Goal: Information Seeking & Learning: Find specific fact

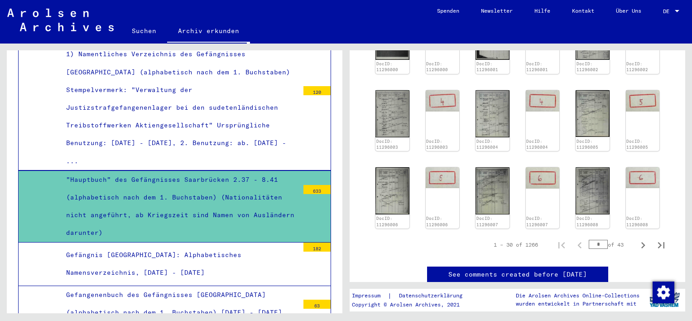
scroll to position [525, 0]
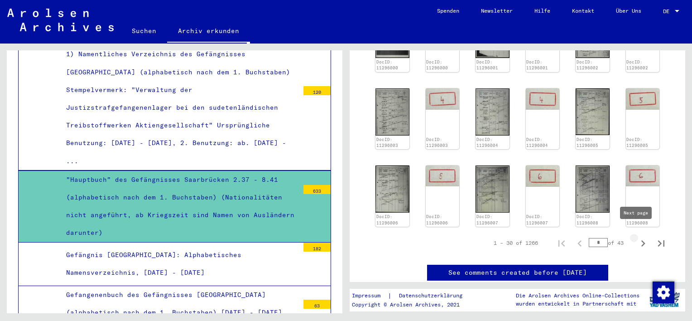
click at [637, 237] on icon "Next page" at bounding box center [643, 243] width 13 height 13
type input "*"
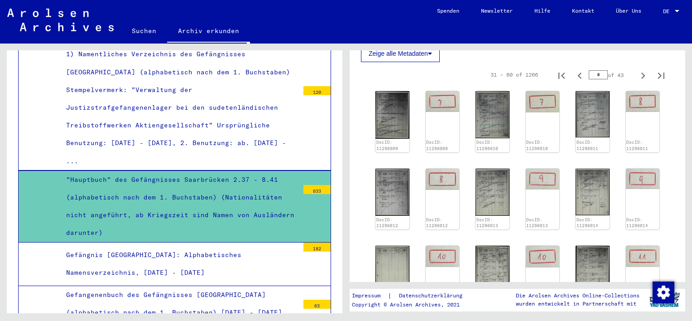
scroll to position [288, 0]
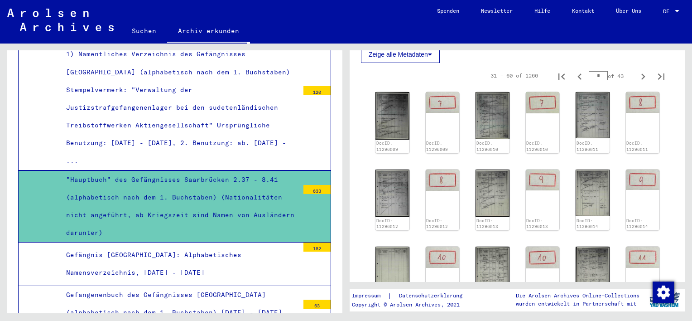
click at [595, 73] on input "*" at bounding box center [598, 75] width 19 height 9
type input "*"
type input "**"
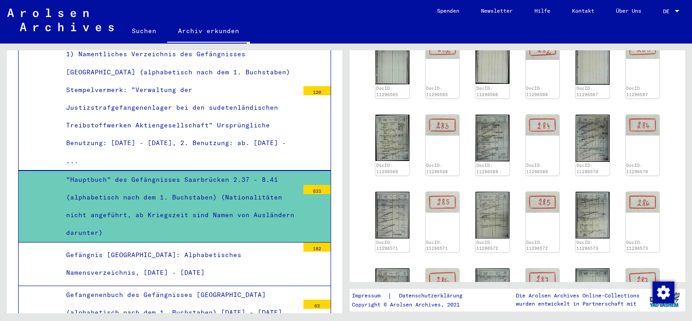
scroll to position [342, 0]
click at [491, 208] on img at bounding box center [491, 214] width 35 height 49
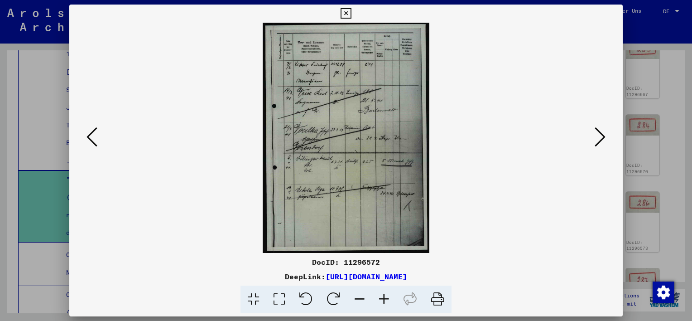
click at [603, 145] on icon at bounding box center [599, 137] width 11 height 22
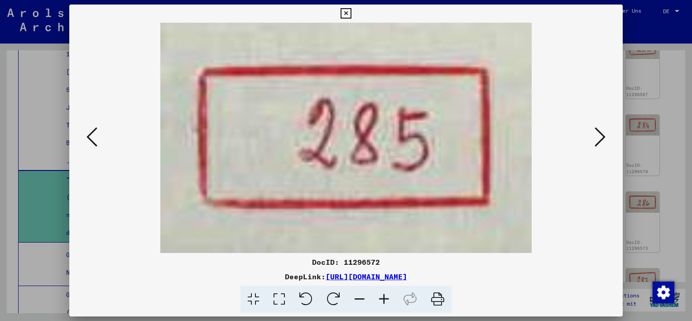
click at [603, 145] on icon at bounding box center [599, 137] width 11 height 22
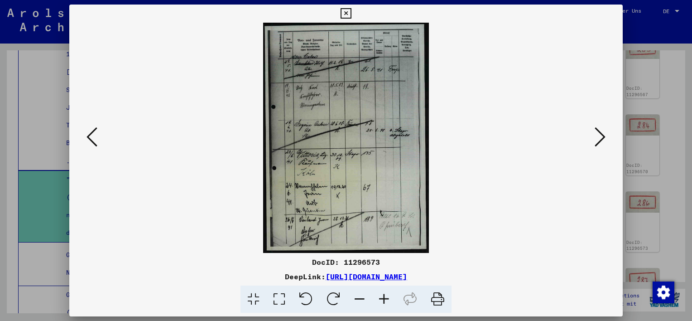
click at [603, 145] on icon at bounding box center [599, 137] width 11 height 22
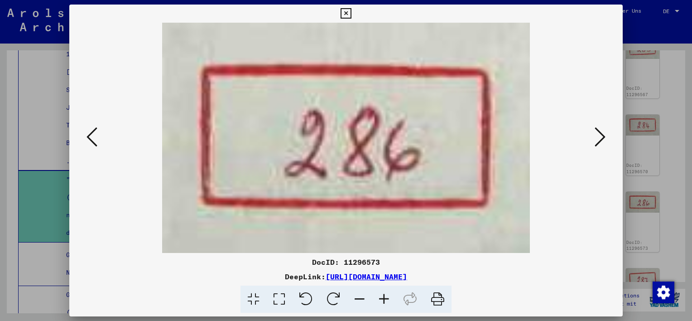
click at [603, 145] on icon at bounding box center [599, 137] width 11 height 22
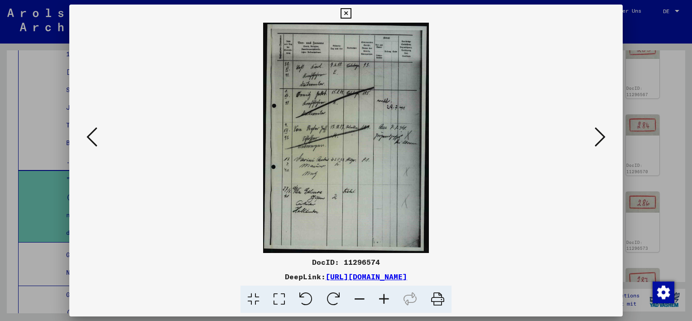
click at [603, 145] on icon at bounding box center [599, 137] width 11 height 22
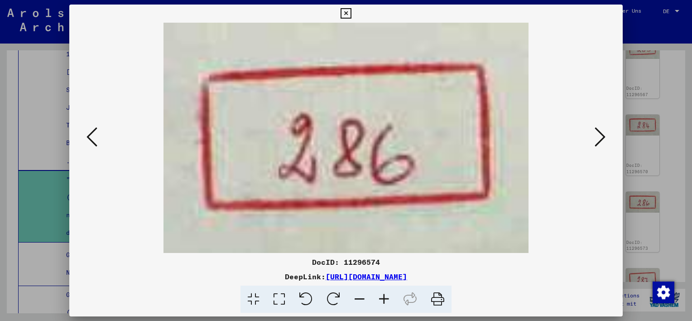
click at [603, 145] on icon at bounding box center [599, 137] width 11 height 22
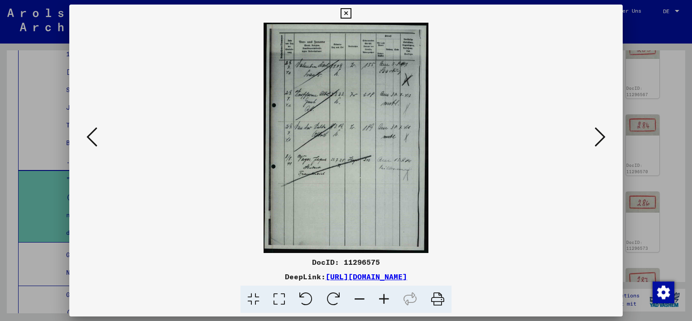
click at [597, 141] on icon at bounding box center [599, 137] width 11 height 22
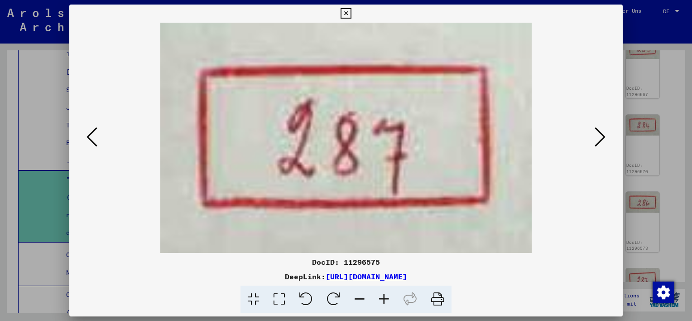
click at [597, 141] on icon at bounding box center [599, 137] width 11 height 22
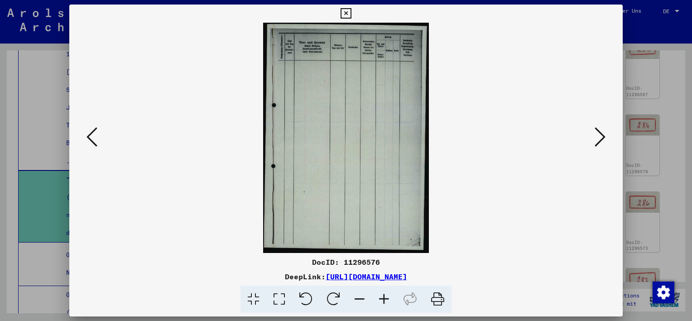
click at [597, 141] on icon at bounding box center [599, 137] width 11 height 22
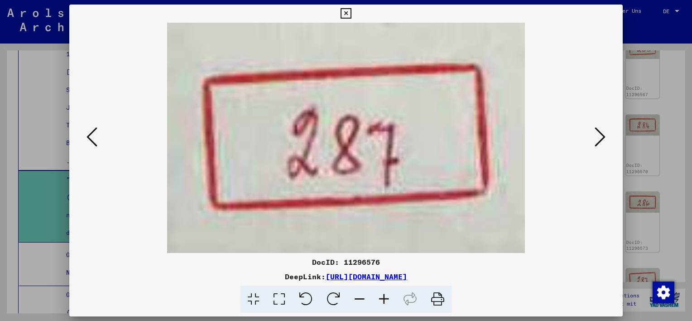
click at [597, 141] on icon at bounding box center [599, 137] width 11 height 22
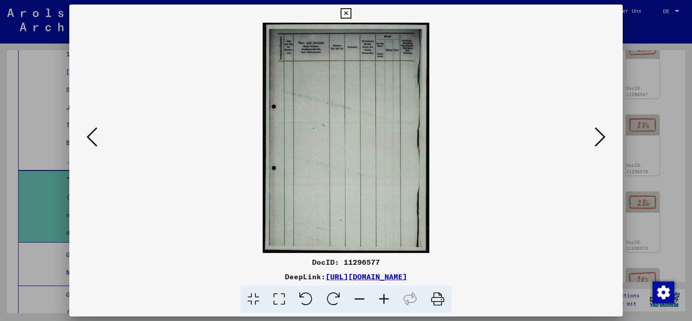
click at [597, 141] on icon at bounding box center [599, 137] width 11 height 22
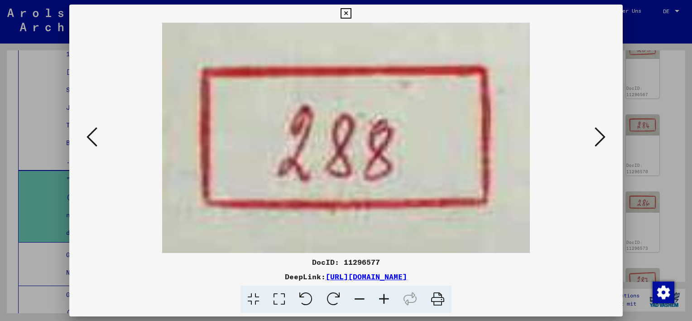
click at [597, 141] on icon at bounding box center [599, 137] width 11 height 22
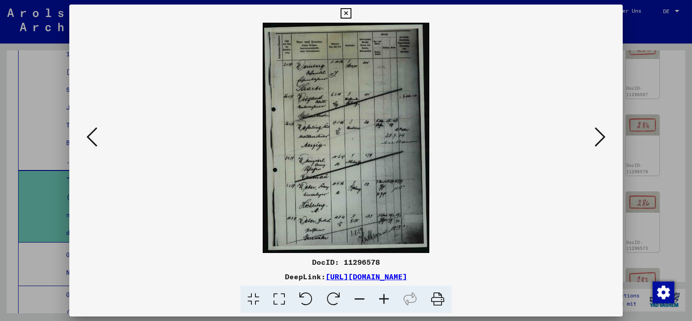
click at [598, 147] on icon at bounding box center [599, 137] width 11 height 22
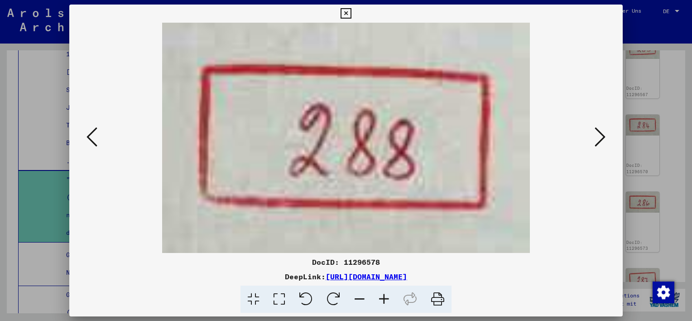
click at [598, 147] on icon at bounding box center [599, 137] width 11 height 22
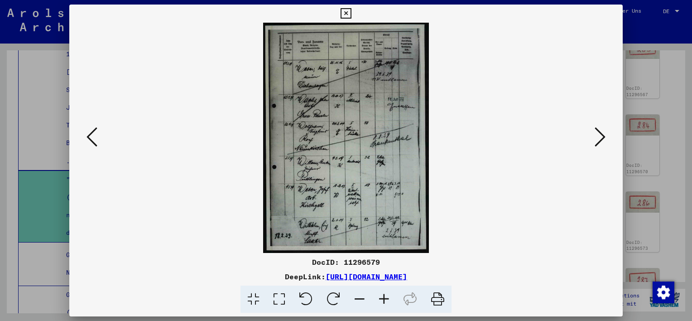
click at [605, 132] on button at bounding box center [600, 138] width 16 height 26
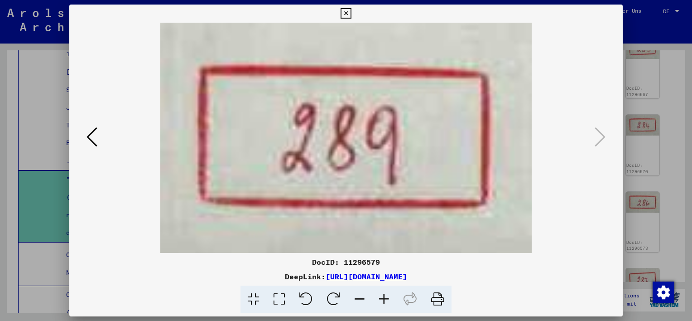
click at [674, 118] on div at bounding box center [346, 160] width 692 height 321
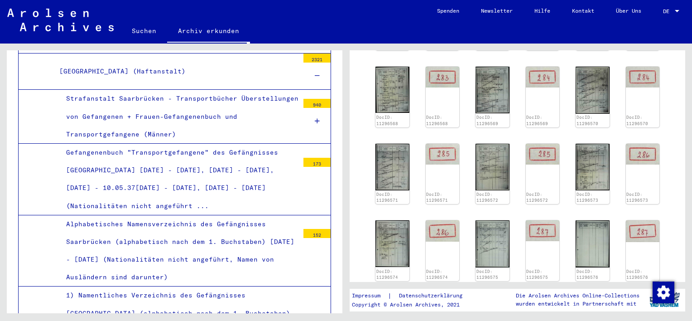
scroll to position [1189, 0]
click at [153, 170] on div "Gefangenenbuch "Transportgefangene" des Gefängnisses Saarbrücken 05.11.36 - 24.…" at bounding box center [178, 178] width 239 height 71
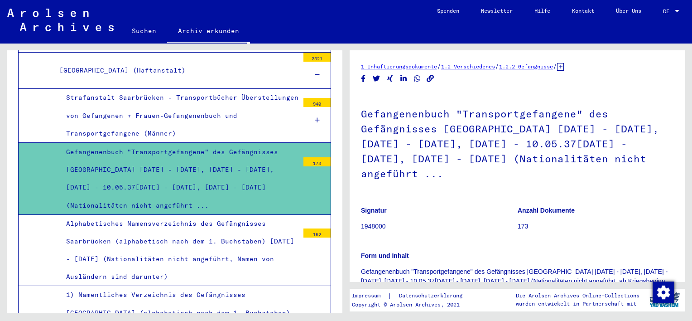
click at [141, 109] on div "Strafanstalt Saarbrücken - Transportbücher Überstellungen von Gefangenen + Frau…" at bounding box center [178, 115] width 239 height 53
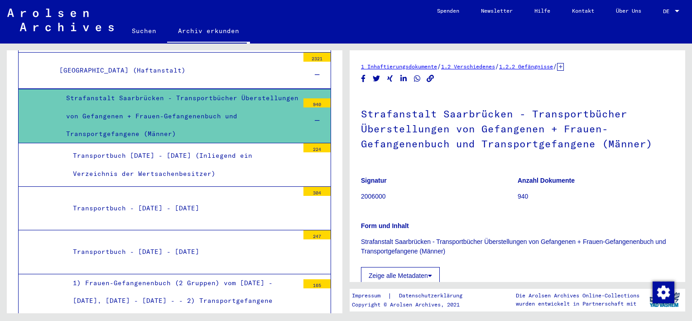
click at [147, 95] on div "Strafanstalt Saarbrücken - Transportbücher Überstellungen von Gefangenen + Frau…" at bounding box center [178, 115] width 239 height 53
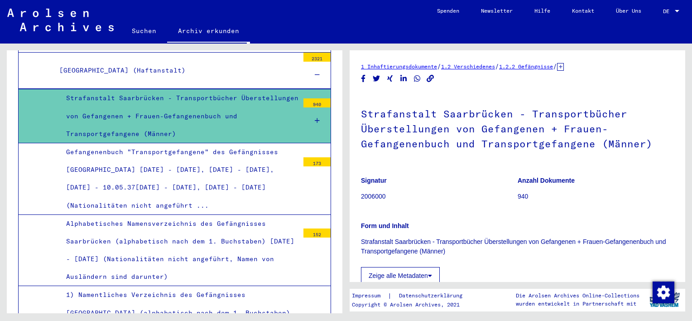
click at [153, 169] on div "Gefangenenbuch "Transportgefangene" des Gefängnisses Saarbrücken 05.11.36 - 24.…" at bounding box center [178, 178] width 239 height 71
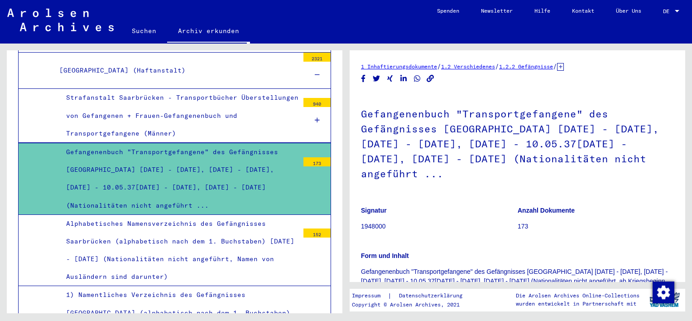
click at [161, 248] on div "Alphabetisches Namensverzeichnis des Gefängnisses Saarbrücken (alphabetisch nac…" at bounding box center [178, 250] width 239 height 71
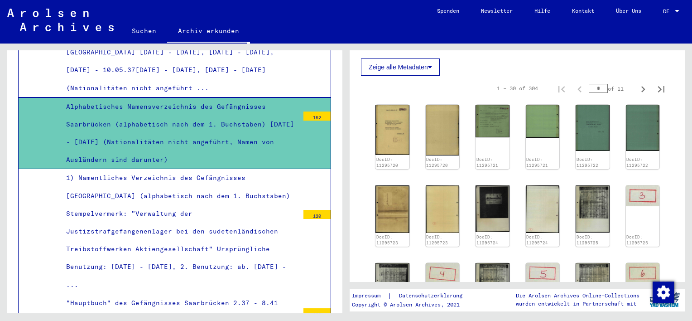
scroll to position [275, 0]
click at [655, 86] on icon "Last page" at bounding box center [661, 89] width 13 height 13
type input "**"
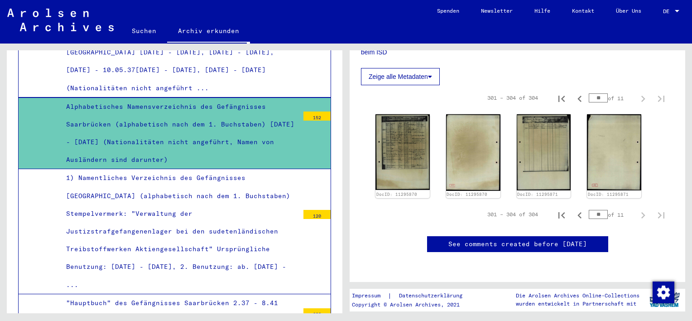
scroll to position [329, 0]
click at [400, 112] on img at bounding box center [402, 151] width 57 height 79
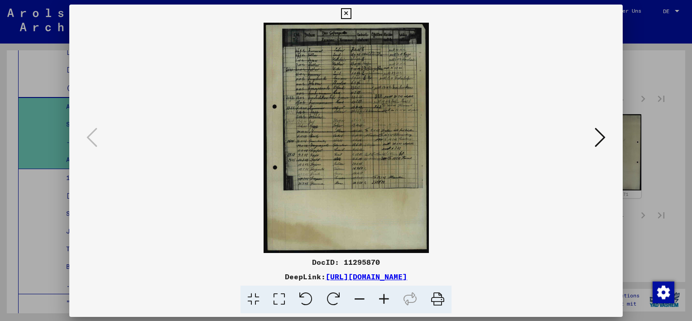
scroll to position [314, 0]
click at [343, 13] on icon at bounding box center [345, 13] width 10 height 11
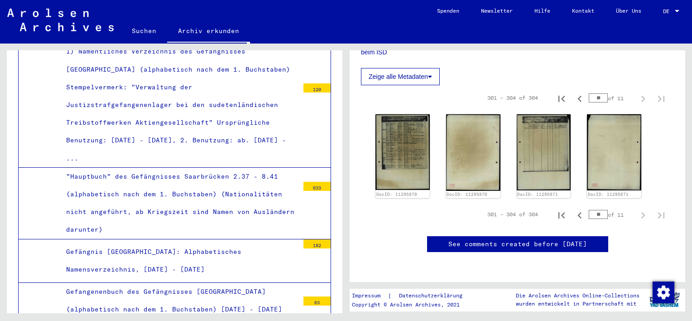
scroll to position [1429, 0]
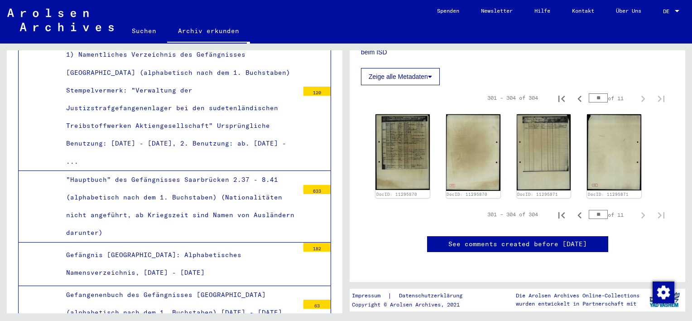
click at [214, 194] on div ""Hauptbuch" des Gefängnisses Saarbrücken 2.37 - 8.41 (alphabetisch nach dem 1. …" at bounding box center [178, 206] width 239 height 71
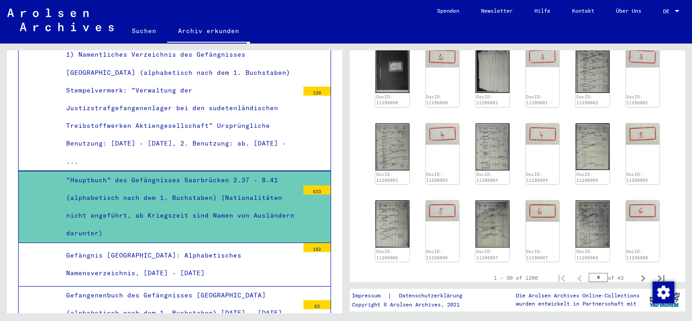
scroll to position [507, 0]
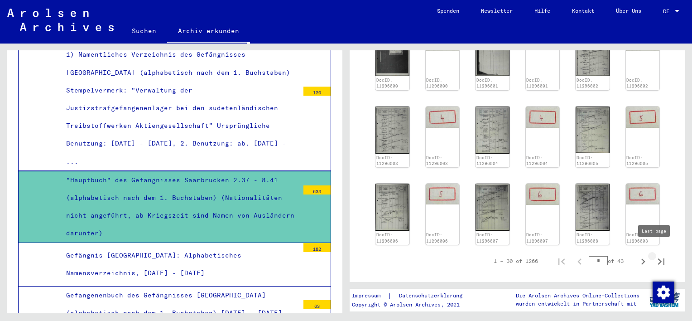
click at [655, 255] on icon "Last page" at bounding box center [661, 261] width 13 height 13
type input "**"
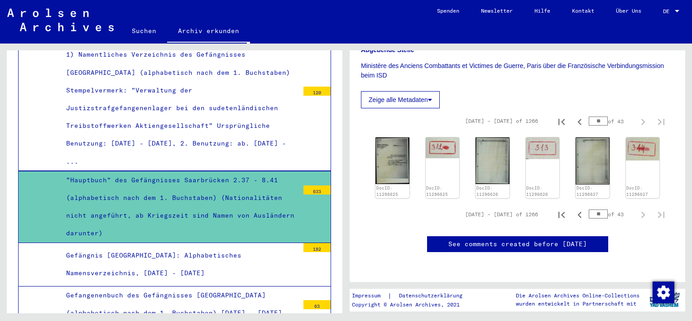
click at [199, 246] on div "Gefängnis Saarbrücken: Alphabetisches Namensverzeichnis, 11.01.1936 - 29.04.1941" at bounding box center [178, 263] width 239 height 35
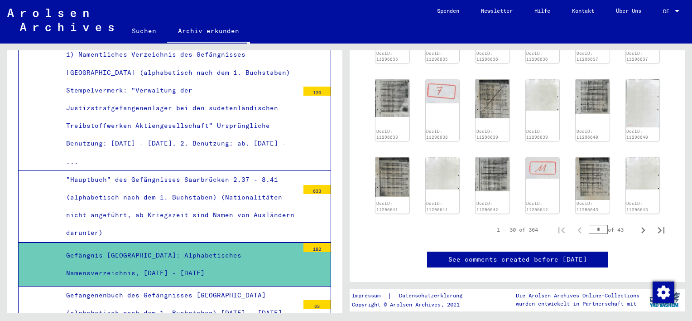
scroll to position [579, 0]
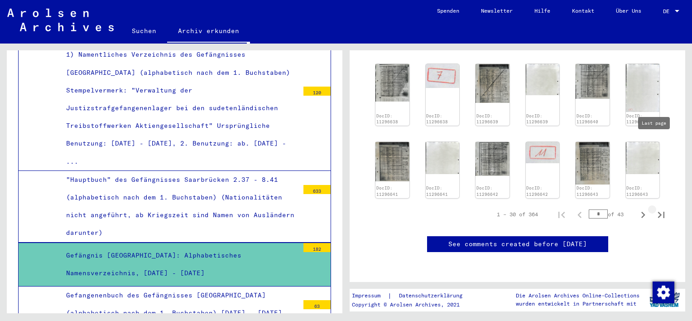
click at [655, 208] on icon "Last page" at bounding box center [661, 214] width 13 height 13
type input "**"
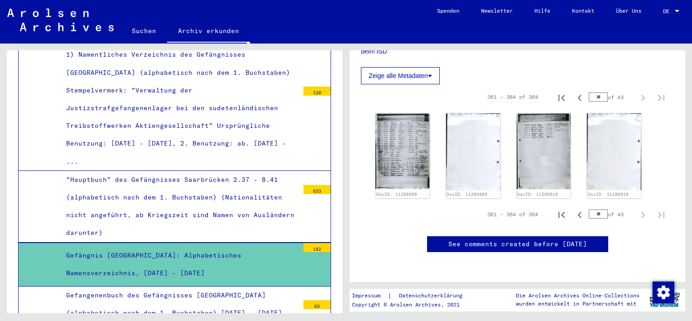
scroll to position [236, 0]
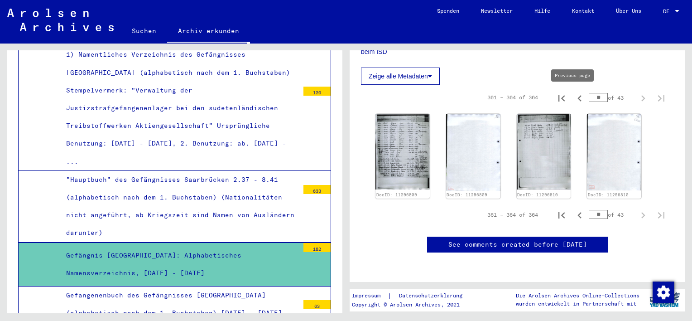
click at [573, 102] on icon "Previous page" at bounding box center [579, 98] width 13 height 13
type input "**"
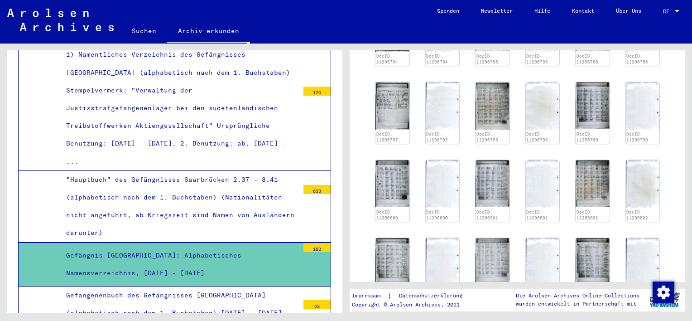
scroll to position [346, 0]
click at [401, 192] on img at bounding box center [391, 182] width 35 height 49
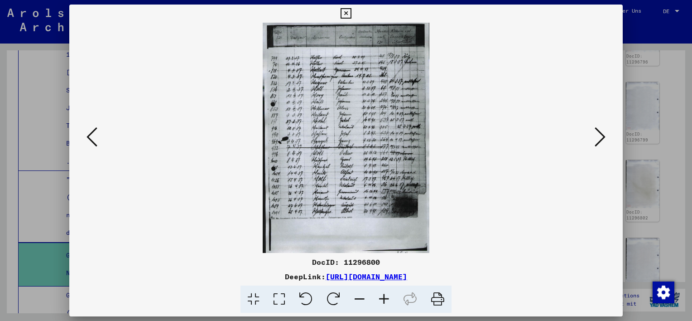
click at [602, 148] on button at bounding box center [600, 138] width 16 height 26
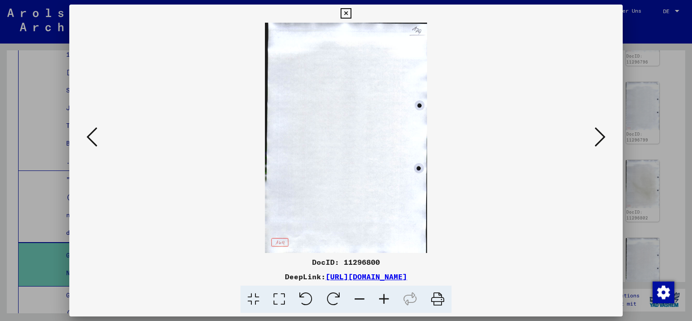
click at [602, 148] on button at bounding box center [600, 138] width 16 height 26
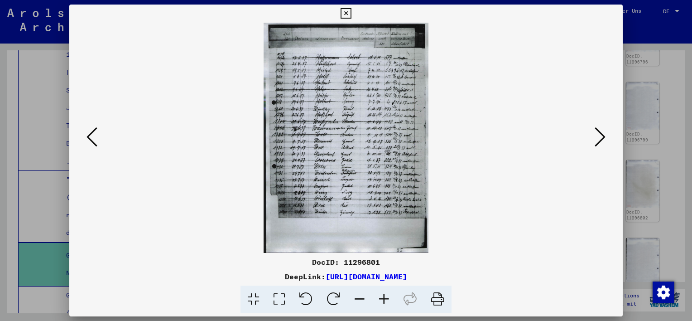
click at [599, 144] on icon at bounding box center [599, 137] width 11 height 22
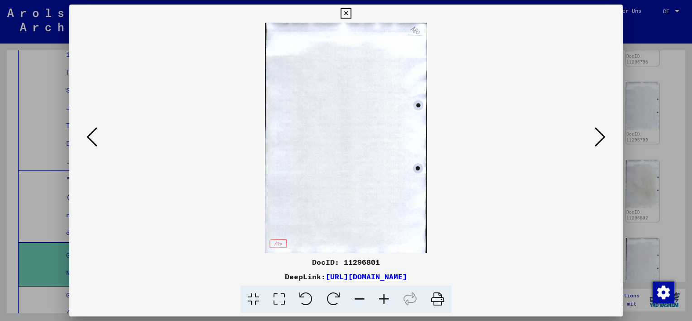
click at [586, 139] on img at bounding box center [346, 138] width 492 height 230
click at [595, 142] on icon at bounding box center [599, 137] width 11 height 22
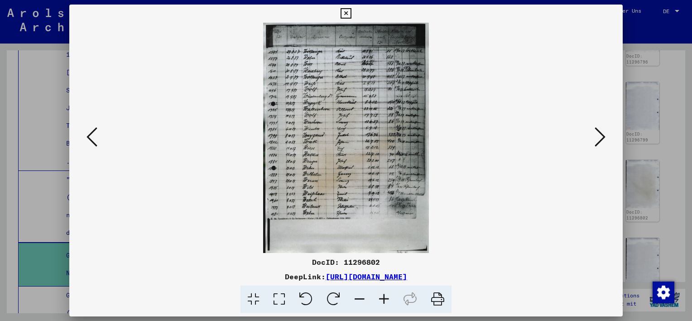
click at [602, 135] on icon at bounding box center [599, 137] width 11 height 22
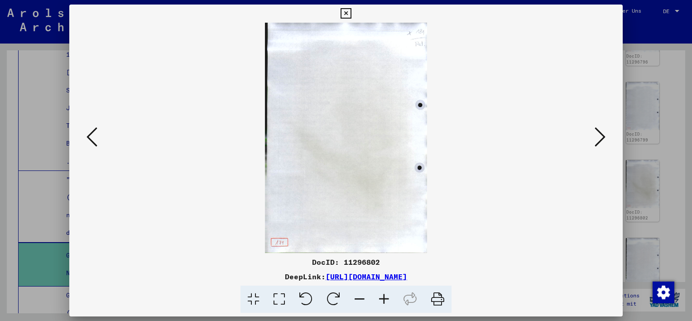
click at [602, 135] on icon at bounding box center [599, 137] width 11 height 22
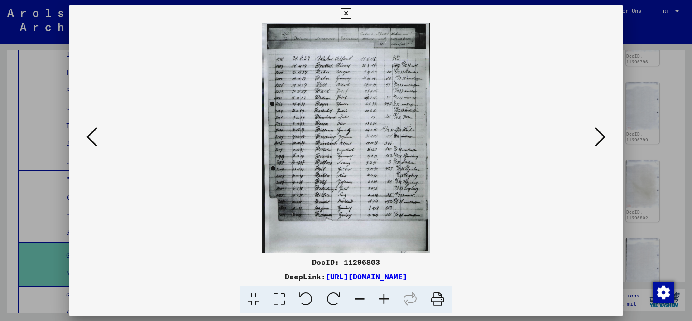
click at [600, 139] on icon at bounding box center [599, 137] width 11 height 22
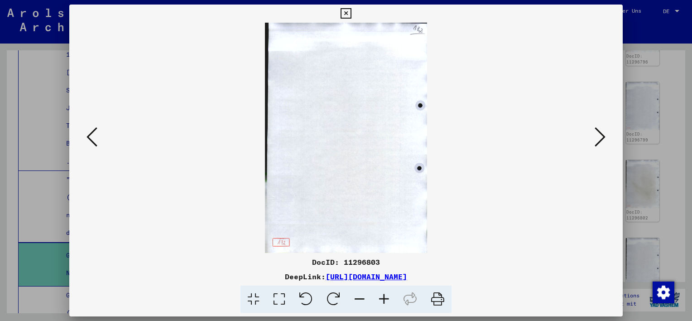
click at [589, 118] on img at bounding box center [346, 138] width 492 height 230
click at [594, 128] on icon at bounding box center [599, 137] width 11 height 22
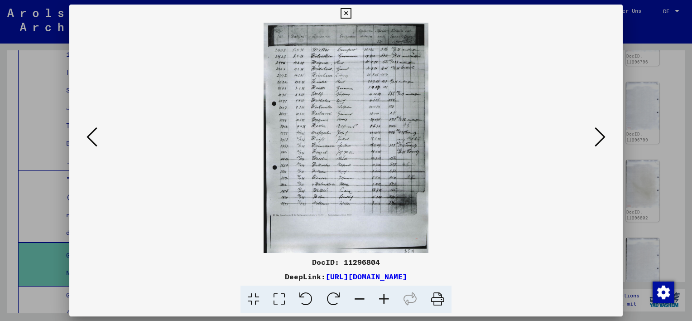
click at [599, 147] on icon at bounding box center [599, 137] width 11 height 22
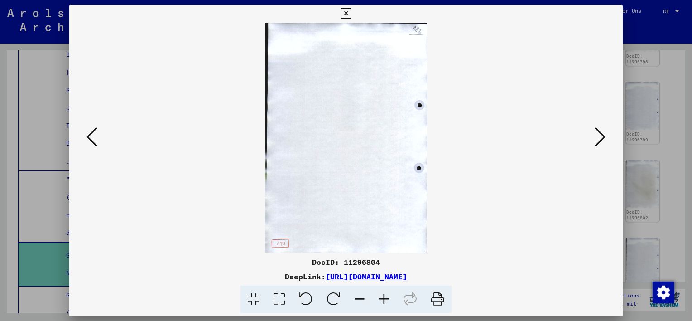
click at [597, 136] on icon at bounding box center [599, 137] width 11 height 22
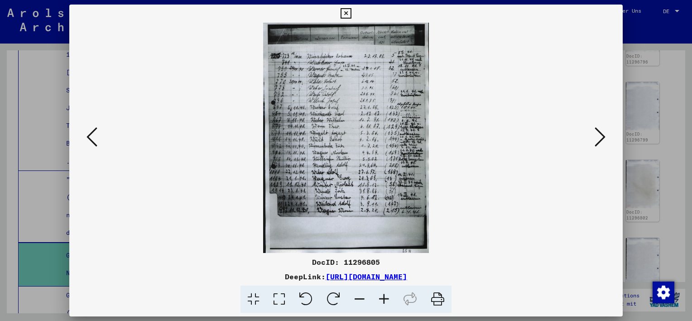
click at [604, 131] on icon at bounding box center [599, 137] width 11 height 22
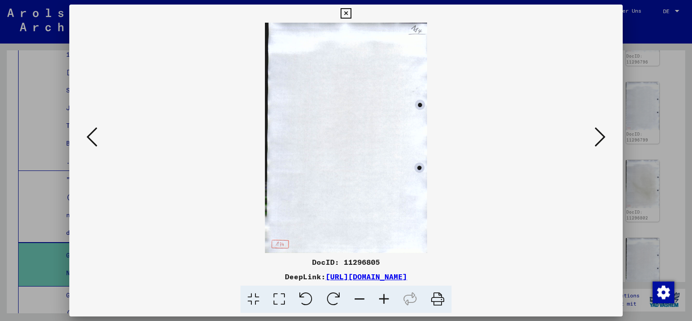
click at [601, 134] on icon at bounding box center [599, 137] width 11 height 22
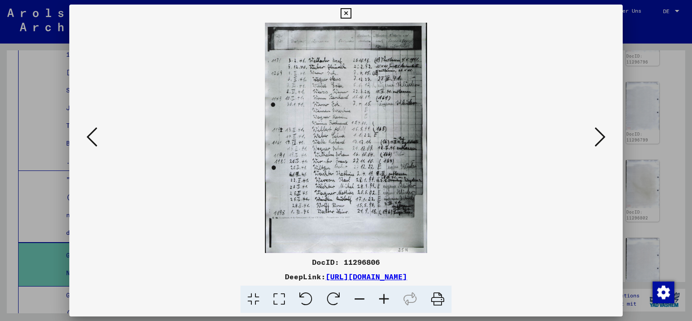
click at [594, 132] on button at bounding box center [600, 138] width 16 height 26
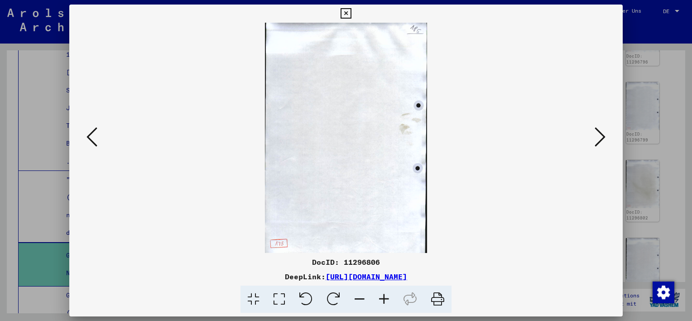
click at [607, 143] on button at bounding box center [600, 138] width 16 height 26
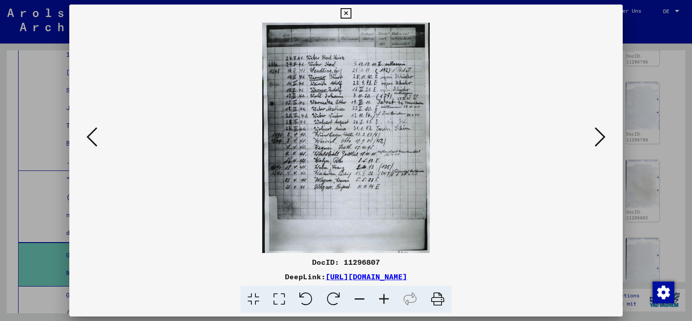
click at [604, 136] on icon at bounding box center [599, 137] width 11 height 22
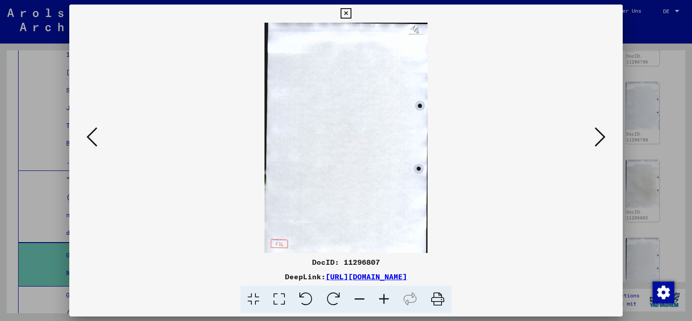
click at [597, 142] on icon at bounding box center [599, 137] width 11 height 22
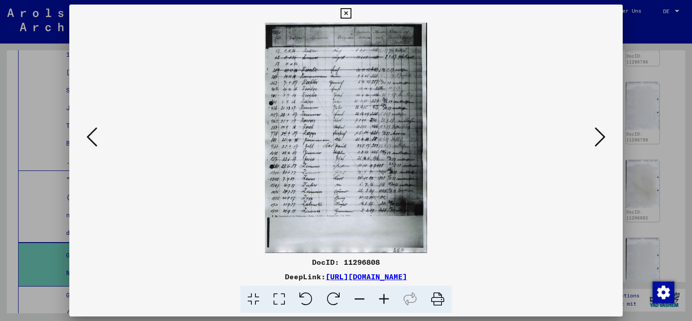
click at [670, 60] on div at bounding box center [346, 160] width 692 height 321
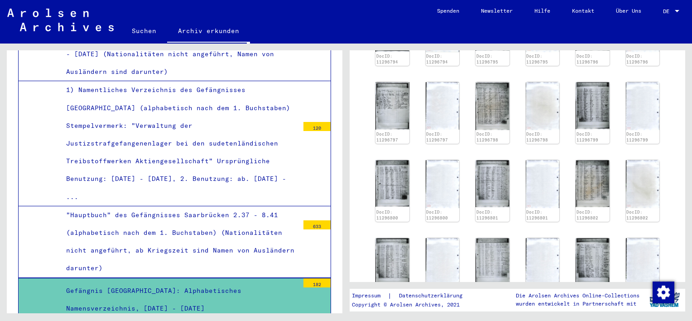
scroll to position [1393, 0]
click at [305, 278] on div "182" at bounding box center [316, 282] width 27 height 9
click at [235, 282] on div "Gefängnis Saarbrücken: Alphabetisches Namensverzeichnis, 11.01.1936 - 29.04.1941" at bounding box center [178, 299] width 239 height 35
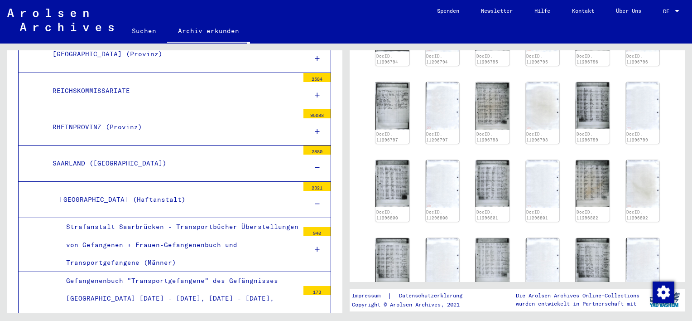
scroll to position [1061, 0]
click at [156, 197] on div "SAARBRÜCKEN (Haftanstalt)" at bounding box center [176, 199] width 246 height 18
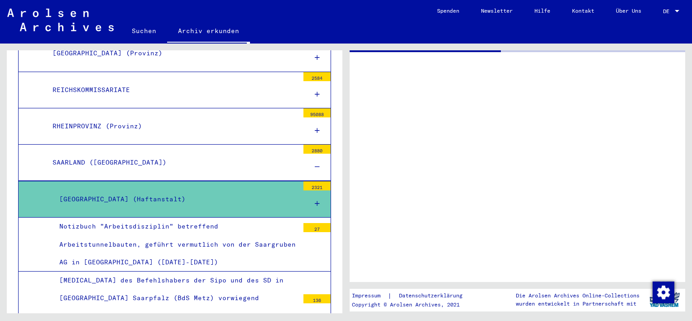
click at [164, 163] on div "SAARLAND (Reichsland)" at bounding box center [172, 162] width 253 height 18
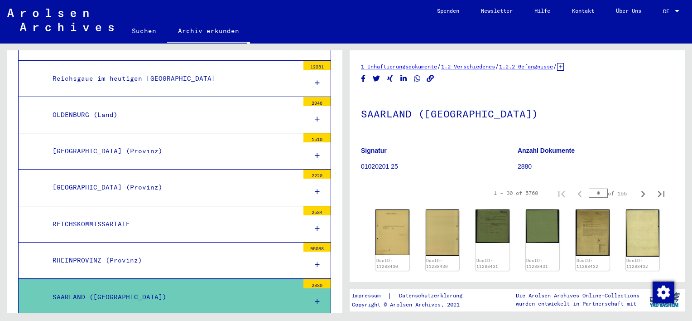
scroll to position [918, 0]
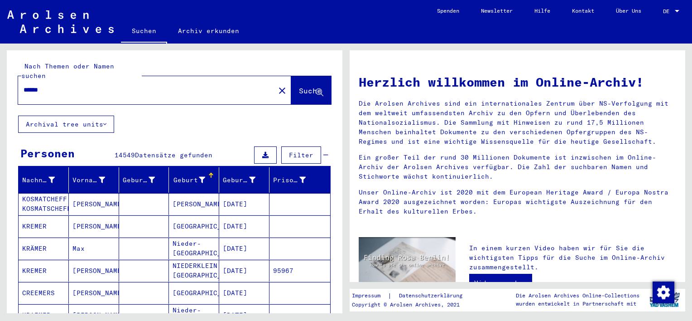
scroll to position [523, 0]
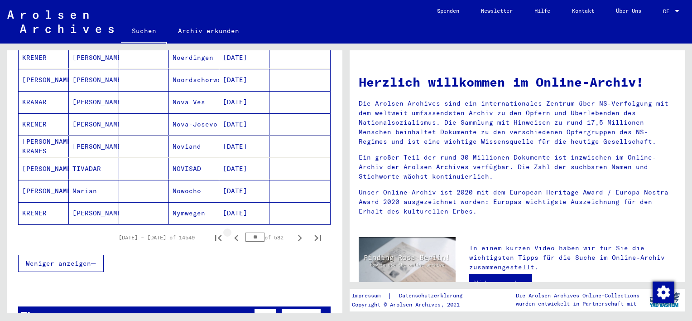
click at [230, 231] on icon "Previous page" at bounding box center [236, 237] width 13 height 13
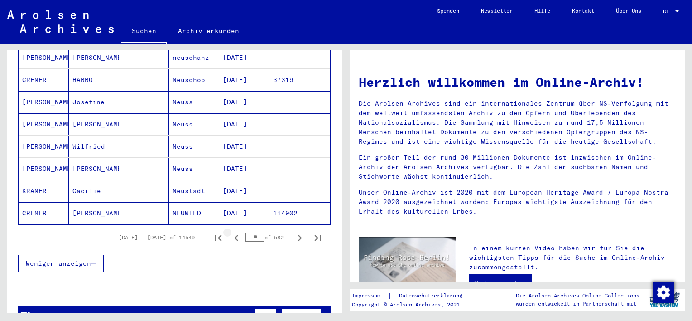
click at [230, 231] on icon "Previous page" at bounding box center [236, 237] width 13 height 13
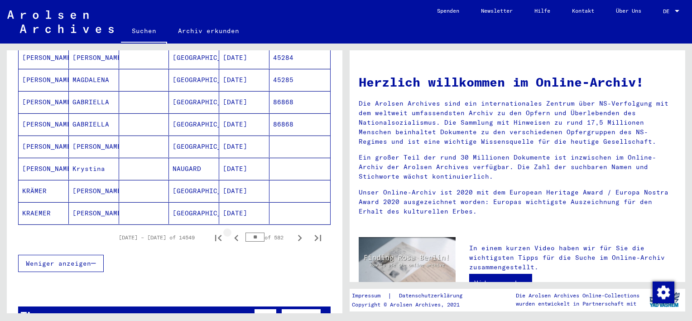
click at [230, 231] on icon "Previous page" at bounding box center [236, 237] width 13 height 13
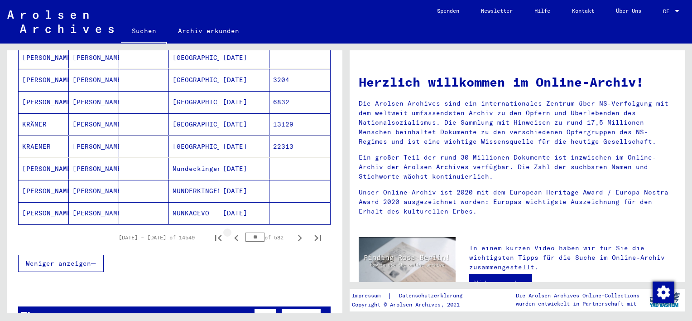
click at [230, 231] on icon "Previous page" at bounding box center [236, 237] width 13 height 13
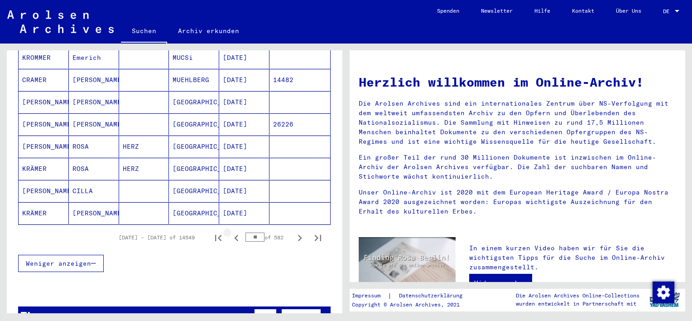
click at [230, 231] on icon "Previous page" at bounding box center [236, 237] width 13 height 13
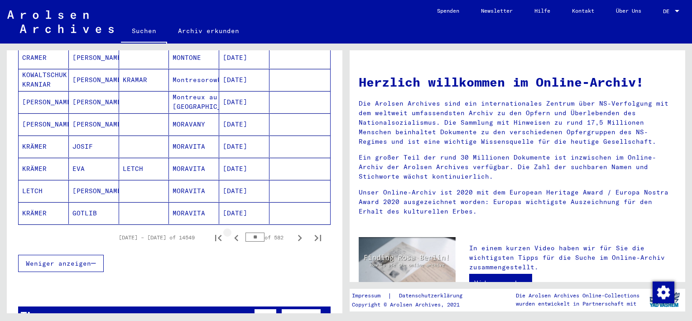
click at [230, 231] on icon "Previous page" at bounding box center [236, 237] width 13 height 13
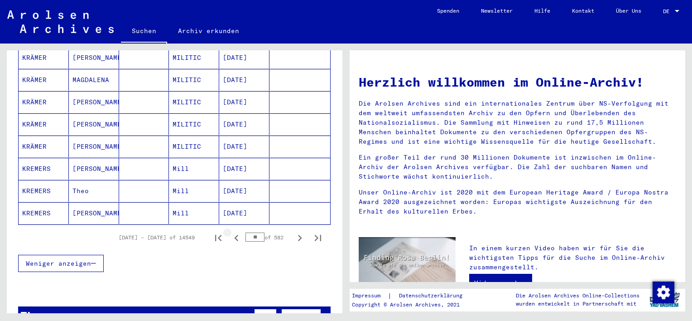
click at [230, 231] on icon "Previous page" at bounding box center [236, 237] width 13 height 13
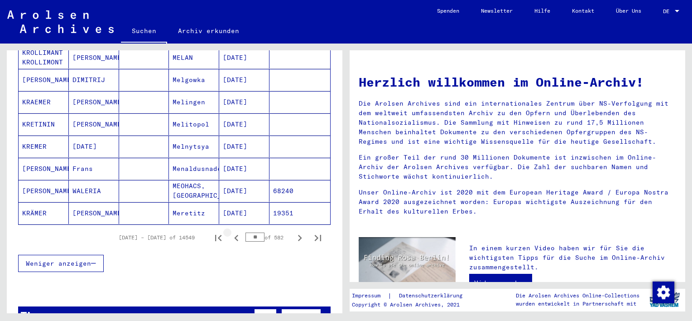
click at [230, 231] on icon "Previous page" at bounding box center [236, 237] width 13 height 13
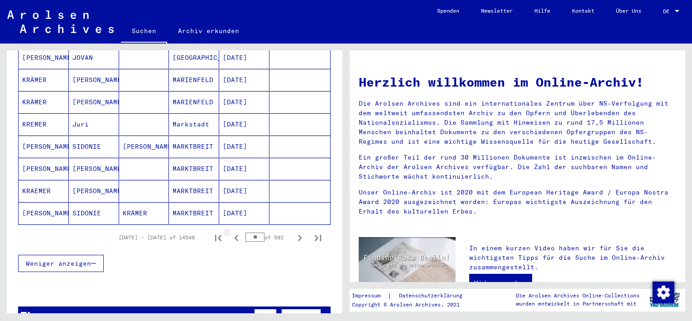
click at [230, 231] on icon "Previous page" at bounding box center [236, 237] width 13 height 13
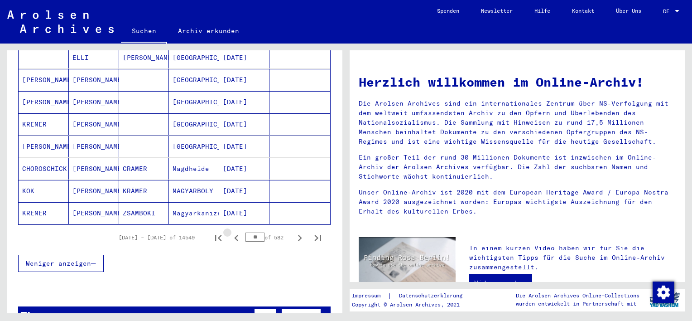
click at [230, 231] on icon "Previous page" at bounding box center [236, 237] width 13 height 13
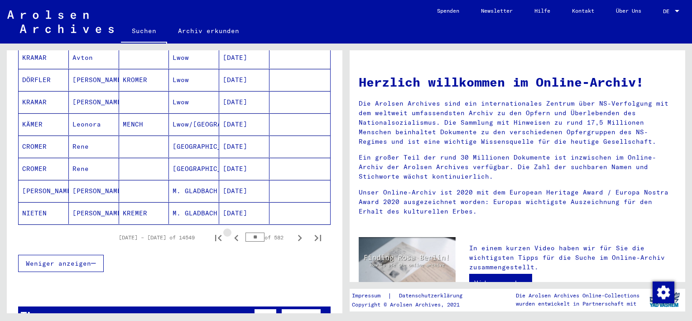
click at [230, 231] on icon "Previous page" at bounding box center [236, 237] width 13 height 13
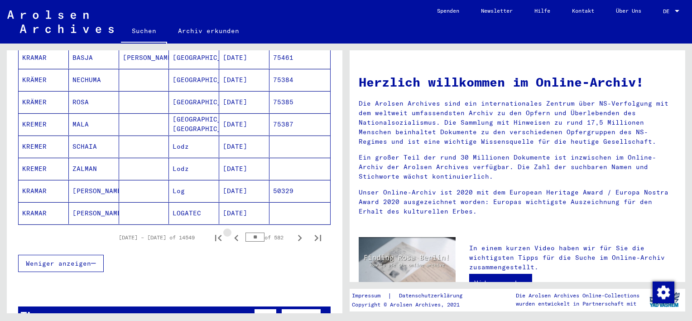
click at [230, 231] on icon "Previous page" at bounding box center [236, 237] width 13 height 13
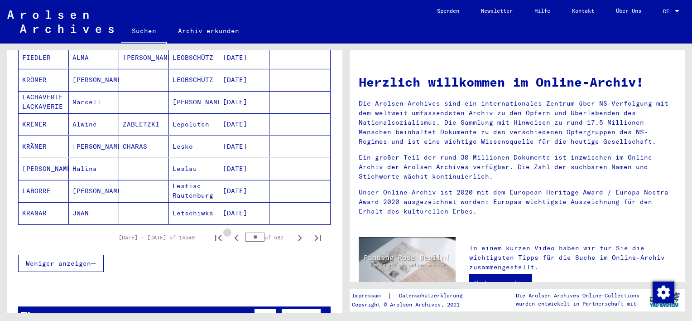
click at [230, 231] on icon "Previous page" at bounding box center [236, 237] width 13 height 13
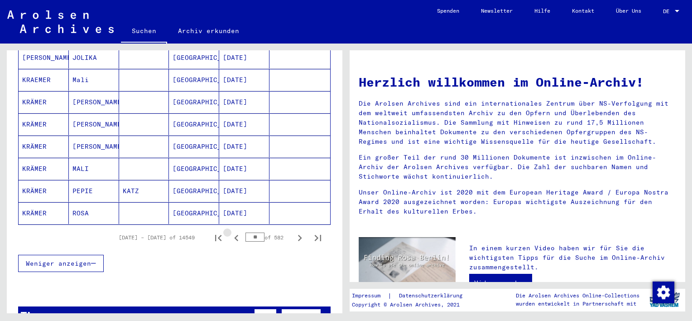
click at [230, 231] on icon "Previous page" at bounding box center [236, 237] width 13 height 13
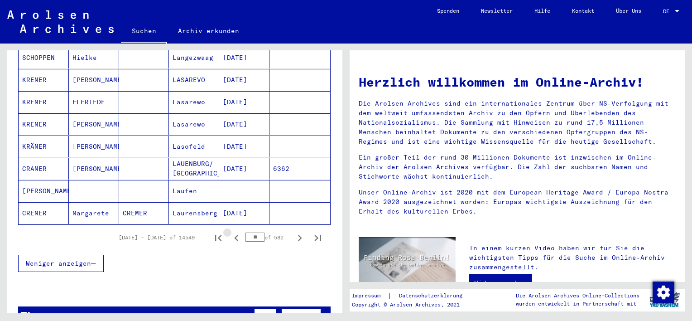
click at [230, 231] on icon "Previous page" at bounding box center [236, 237] width 13 height 13
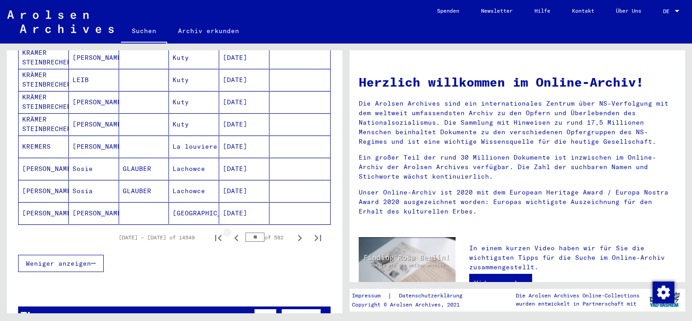
click at [230, 231] on icon "Previous page" at bounding box center [236, 237] width 13 height 13
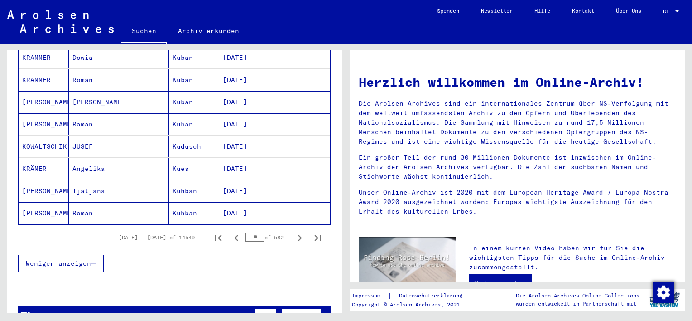
click at [230, 231] on icon "Previous page" at bounding box center [236, 237] width 13 height 13
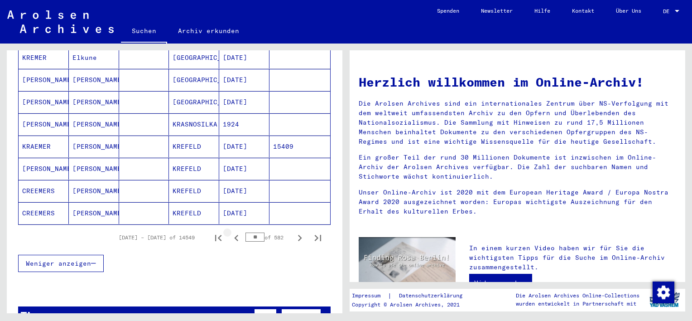
click at [230, 231] on icon "Previous page" at bounding box center [236, 237] width 13 height 13
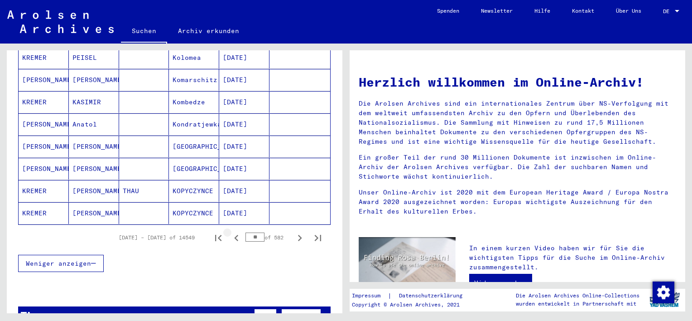
click at [230, 231] on icon "Previous page" at bounding box center [236, 237] width 13 height 13
type input "**"
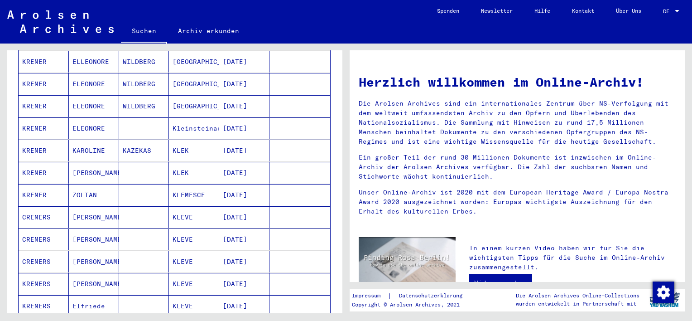
scroll to position [0, 0]
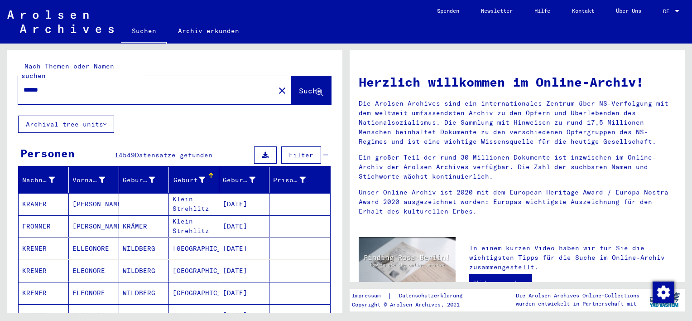
drag, startPoint x: 96, startPoint y: 88, endPoint x: -2, endPoint y: 86, distance: 98.3
click at [0, 86] on html "Suchen Archiv erkunden Spenden Newsletter Hilfe Kontakt Über Uns Suchen Archiv …" at bounding box center [346, 160] width 692 height 321
drag, startPoint x: -2, startPoint y: 86, endPoint x: 66, endPoint y: 78, distance: 68.5
click at [66, 85] on input "******" at bounding box center [144, 90] width 240 height 10
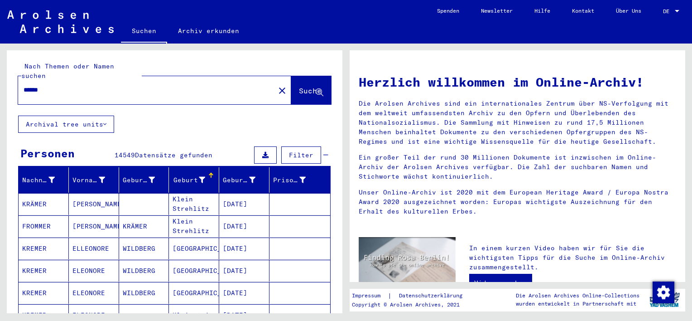
click at [66, 85] on input "******" at bounding box center [144, 90] width 240 height 10
type input "**********"
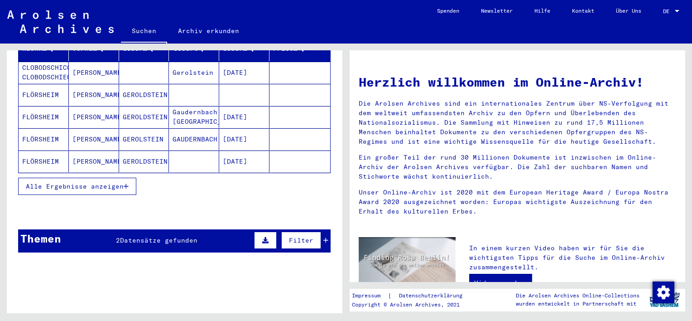
scroll to position [133, 0]
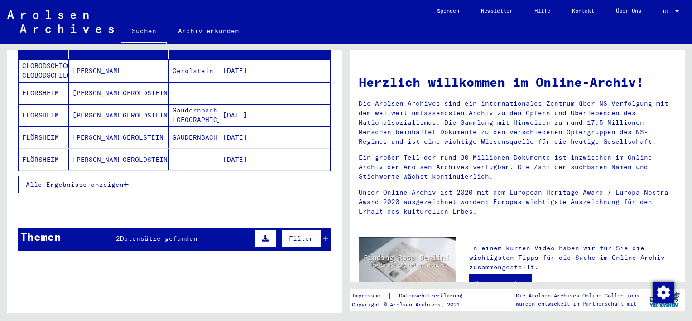
click at [172, 234] on div "Themen 2 Datensätze gefunden Filter" at bounding box center [174, 238] width 312 height 23
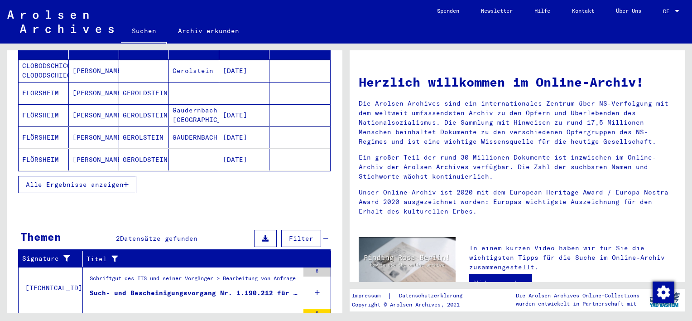
scroll to position [185, 0]
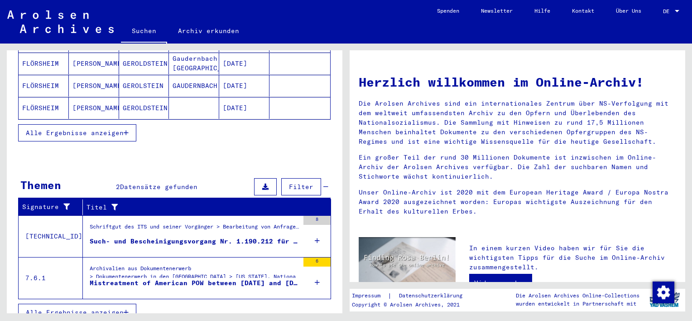
click at [197, 236] on div "Such- und Bescheinigungsvorgang Nr. 1.190.212 für [PERSON_NAME] geboren [DEMOGR…" at bounding box center [194, 241] width 209 height 10
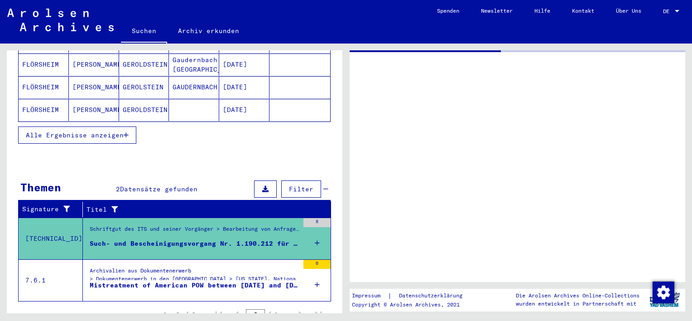
scroll to position [48, 0]
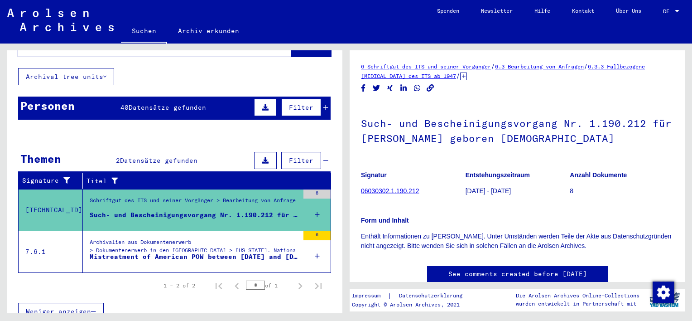
click at [308, 213] on mat-cell at bounding box center [299, 224] width 61 height 22
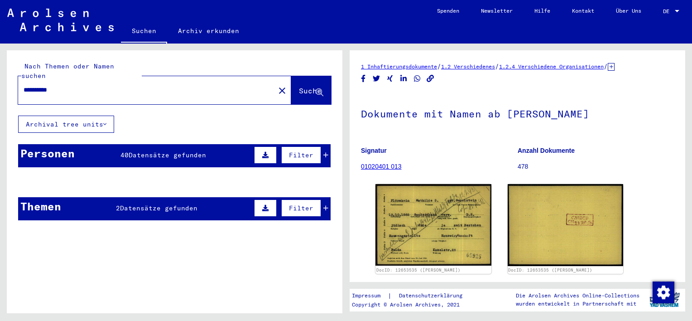
click at [145, 200] on mat-cell at bounding box center [144, 204] width 50 height 22
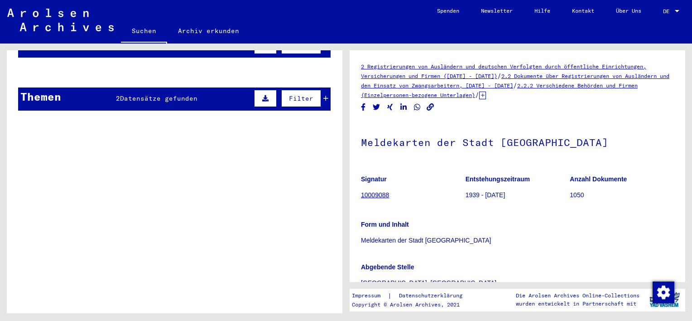
scroll to position [114, 0]
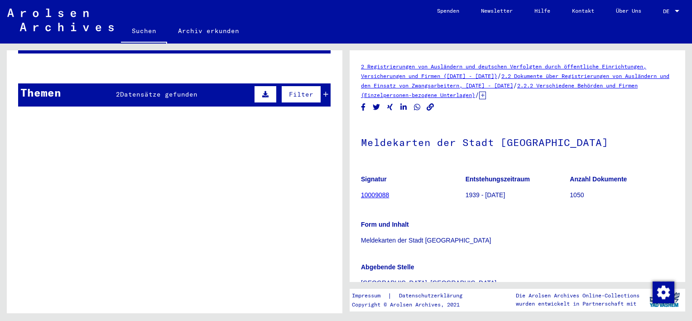
click at [153, 85] on mat-cell at bounding box center [144, 90] width 50 height 22
click at [302, 86] on button "Filter" at bounding box center [301, 94] width 40 height 17
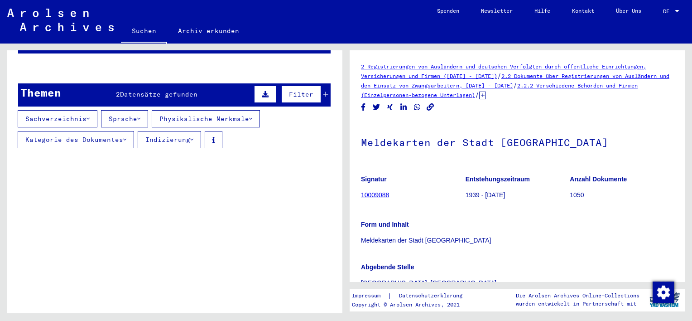
click at [153, 83] on mat-cell at bounding box center [144, 90] width 50 height 22
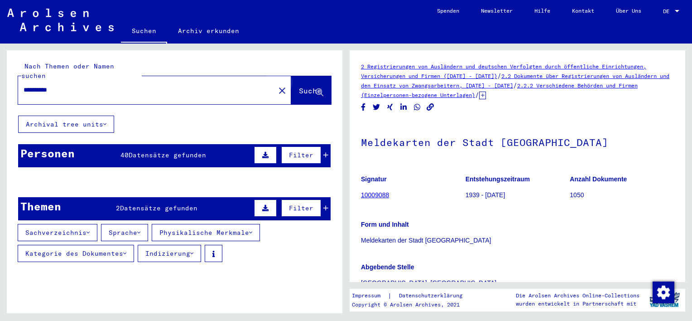
click at [304, 86] on span "Suche" at bounding box center [310, 90] width 23 height 9
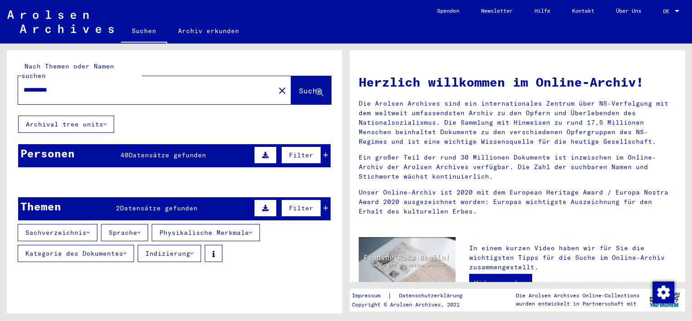
click at [171, 195] on mat-cell "Gerolstein" at bounding box center [194, 204] width 50 height 22
